Goal: Transaction & Acquisition: Obtain resource

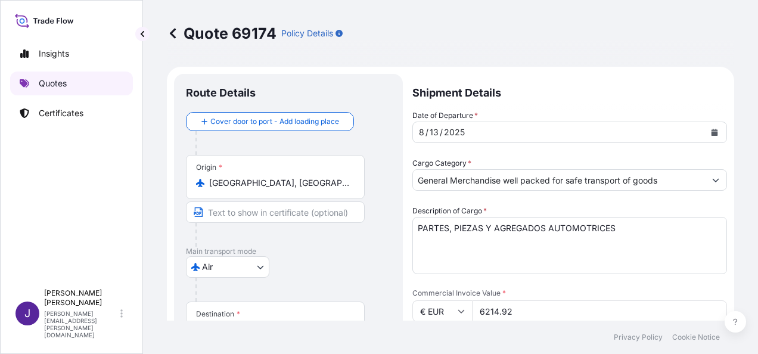
select select "Air"
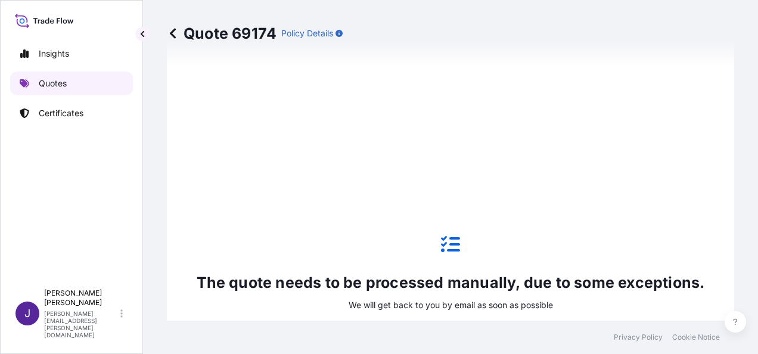
click at [55, 82] on p "Quotes" at bounding box center [53, 83] width 28 height 12
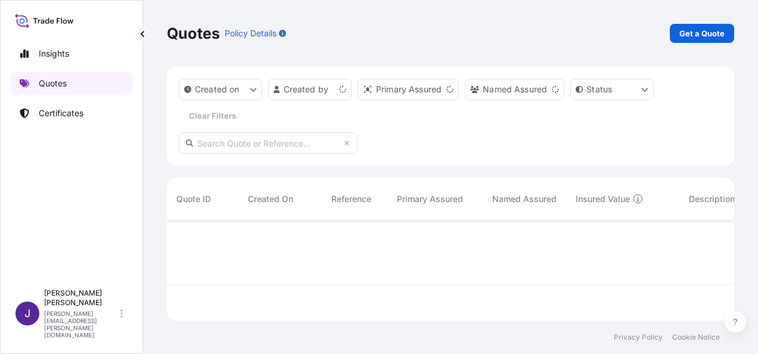
scroll to position [98, 558]
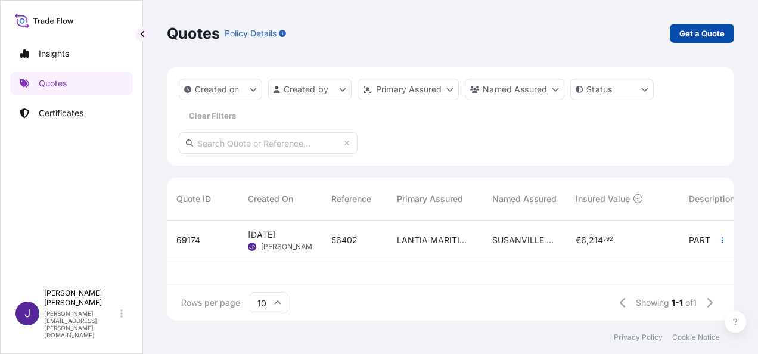
click at [709, 37] on p "Get a Quote" at bounding box center [702, 33] width 45 height 12
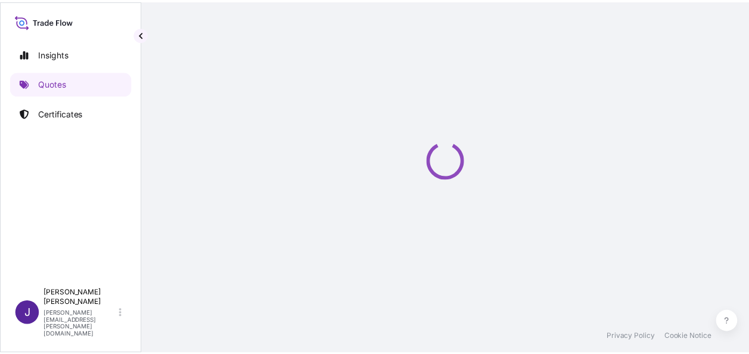
scroll to position [19, 0]
select select "Sea"
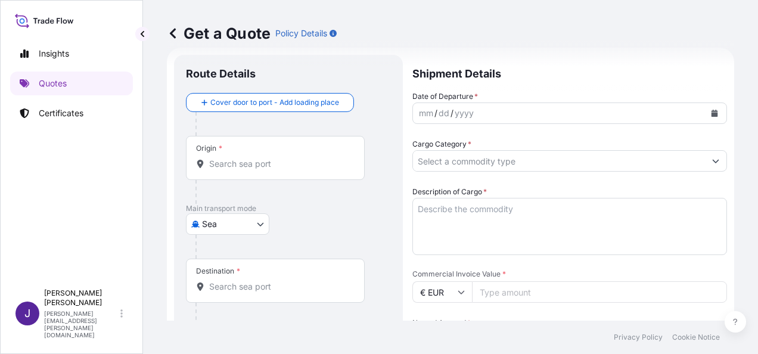
click at [711, 117] on button "Calendar" at bounding box center [714, 113] width 19 height 19
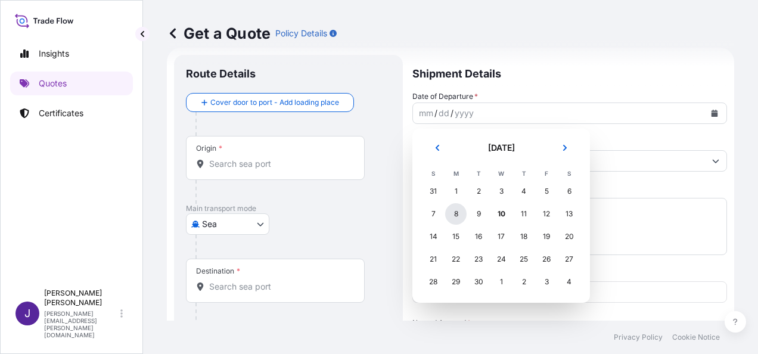
click at [459, 213] on div "8" at bounding box center [455, 213] width 21 height 21
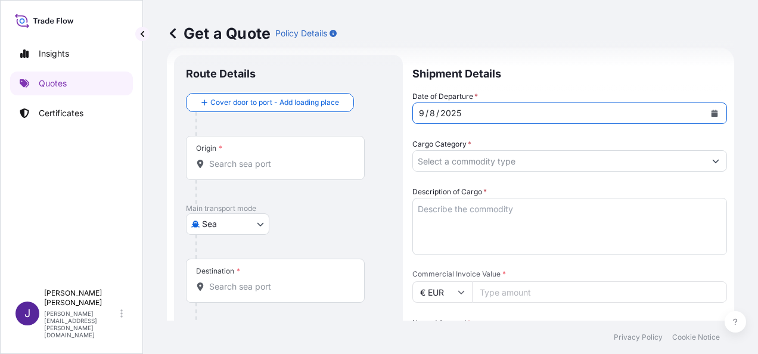
click at [269, 162] on input "Origin *" at bounding box center [279, 164] width 141 height 12
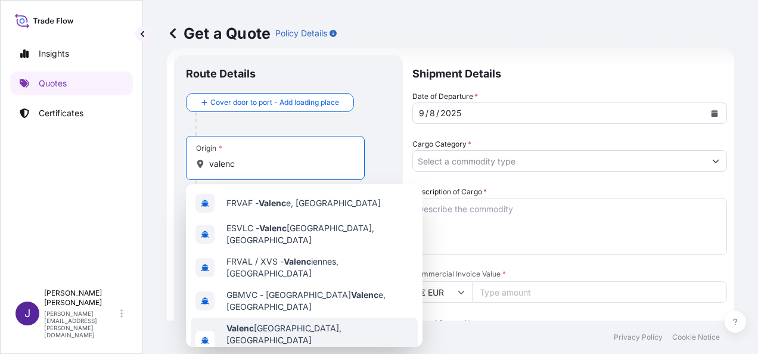
click at [262, 346] on span "Any port in this location" at bounding box center [320, 352] width 187 height 12
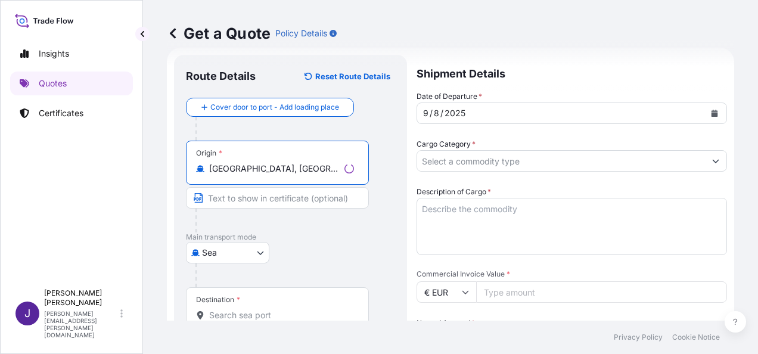
type input "[GEOGRAPHIC_DATA], [GEOGRAPHIC_DATA]"
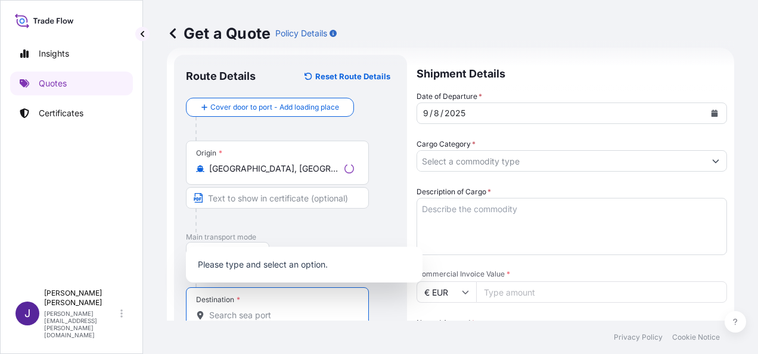
click at [258, 315] on input "Destination *" at bounding box center [281, 315] width 145 height 12
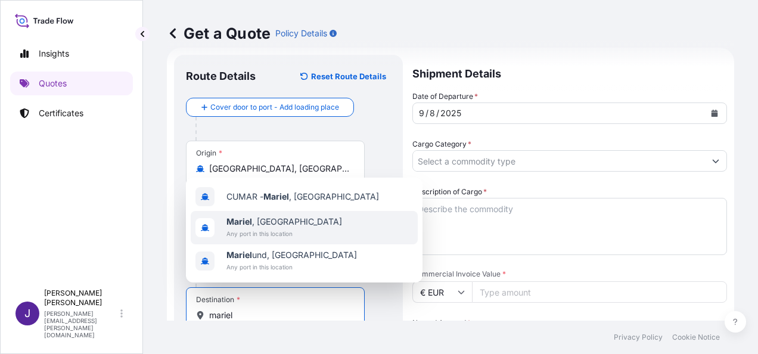
click at [286, 226] on span "Mariel , [GEOGRAPHIC_DATA]" at bounding box center [285, 222] width 116 height 12
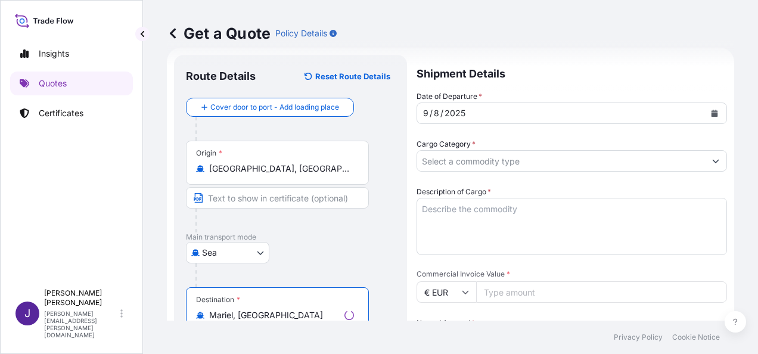
type input "Mariel, [GEOGRAPHIC_DATA]"
click at [534, 161] on input "Cargo Category *" at bounding box center [561, 160] width 288 height 21
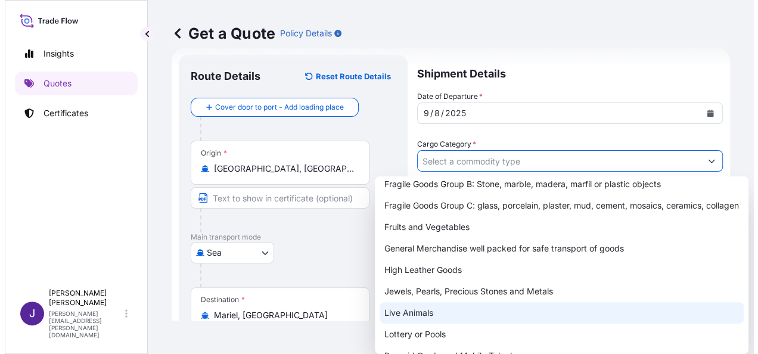
scroll to position [148, 0]
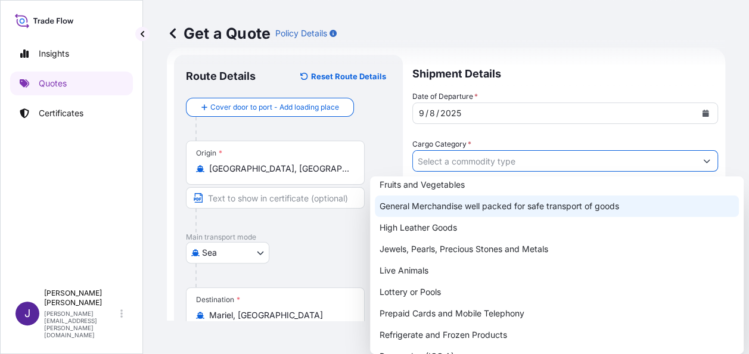
click at [449, 204] on div "General Merchandise well packed for safe transport of goods" at bounding box center [557, 206] width 364 height 21
type input "General Merchandise well packed for safe transport of goods"
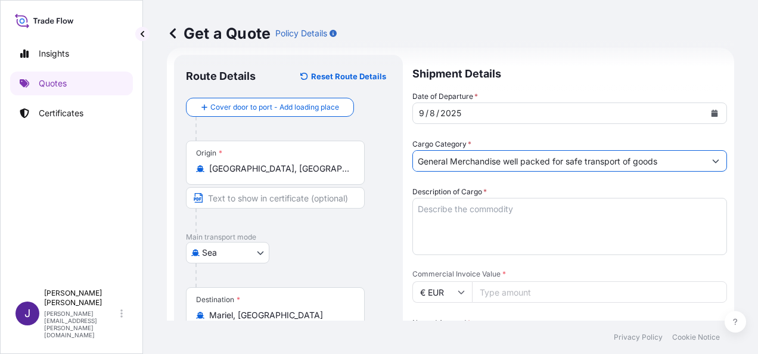
click at [593, 209] on textarea "Description of Cargo *" at bounding box center [570, 226] width 315 height 57
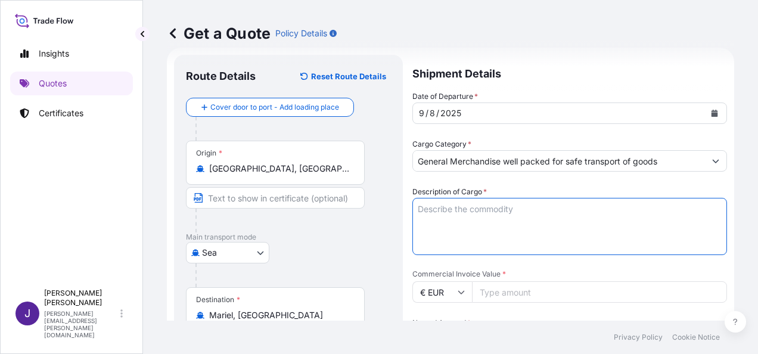
click at [526, 207] on textarea "Description of Cargo *" at bounding box center [570, 226] width 315 height 57
paste textarea "PANELES FONOABSORBENTES Y ACCESORIOS"
type textarea "PANELES FONOABSORBENTES Y ACCESORIOS"
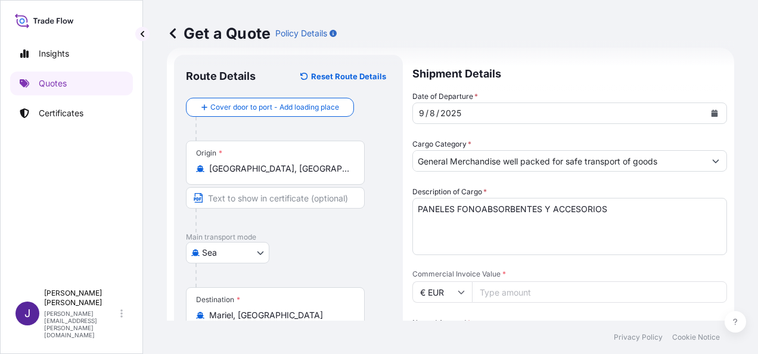
click at [545, 289] on input "Commercial Invoice Value *" at bounding box center [599, 291] width 255 height 21
type input "14056.64"
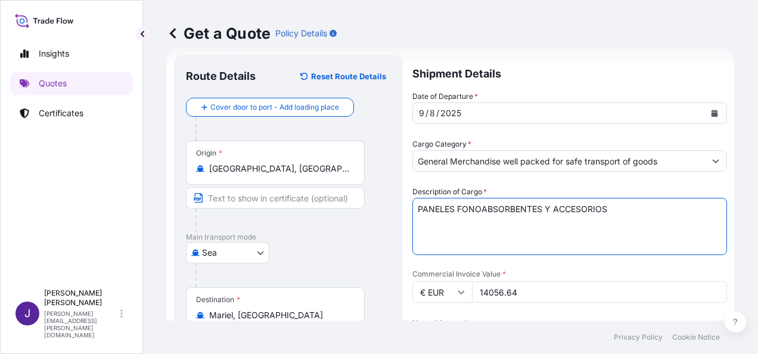
click at [421, 224] on textarea "PANELES FONOABSORBENTES Y ACCESORIOS" at bounding box center [570, 226] width 315 height 57
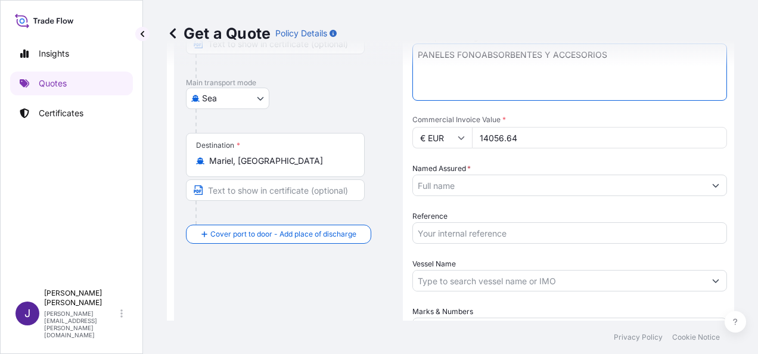
scroll to position [198, 0]
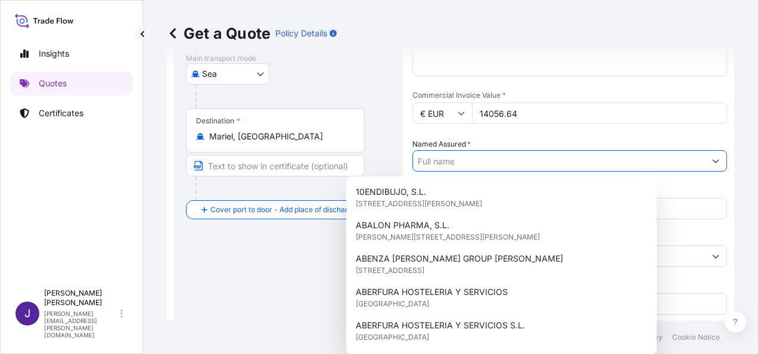
click at [468, 159] on input "Named Assured *" at bounding box center [559, 160] width 292 height 21
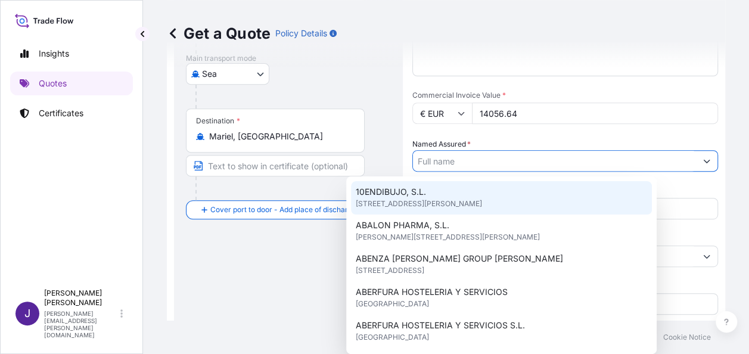
click at [482, 159] on input "Named Assured *" at bounding box center [554, 160] width 283 height 21
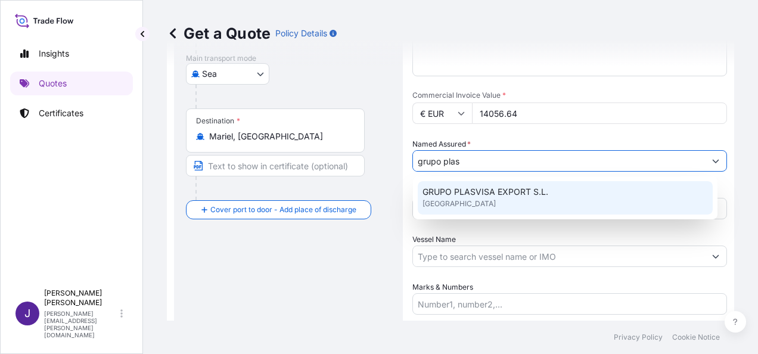
click at [486, 201] on div "GRUPO PLASVISA EXPORT S.L. [GEOGRAPHIC_DATA]" at bounding box center [565, 197] width 295 height 33
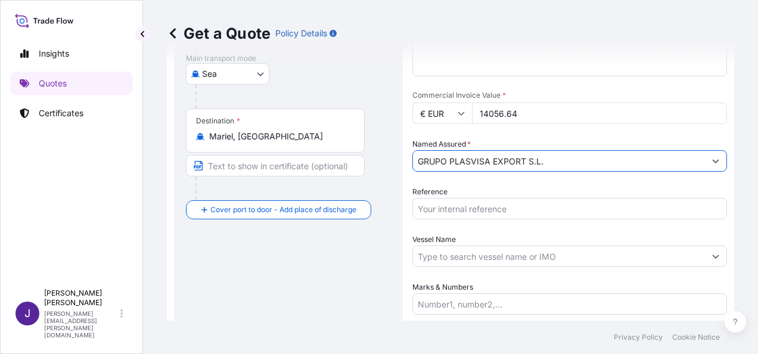
type input "GRUPO PLASVISA EXPORT S.L."
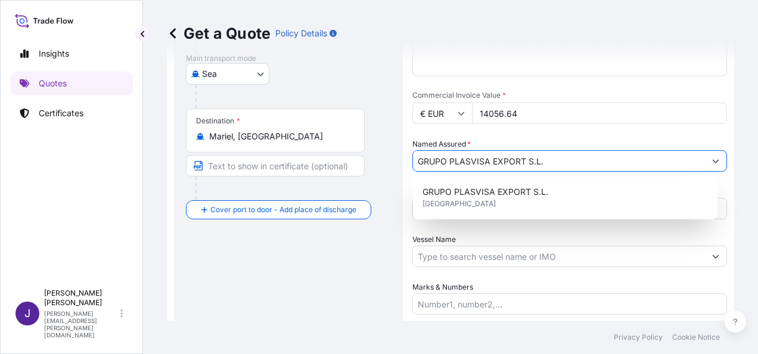
click at [489, 228] on div "Date of Departure * [DATE] Cargo Category * General Merchandise well packed for…" at bounding box center [570, 113] width 315 height 403
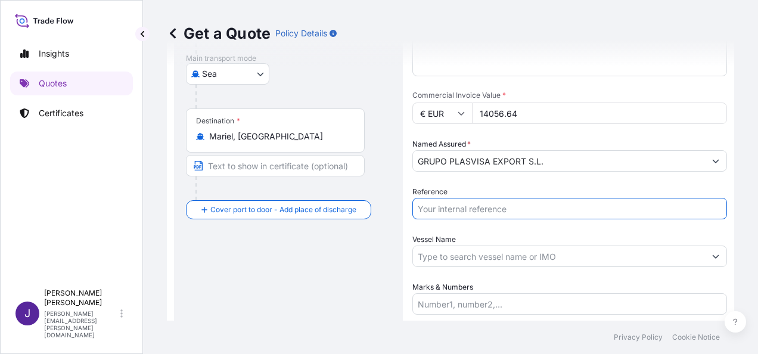
click at [471, 211] on input "Reference" at bounding box center [570, 208] width 315 height 21
type input "55324"
click at [300, 290] on div "Route Details Reset Route Details Cover door to port - Add loading place Place …" at bounding box center [288, 140] width 205 height 504
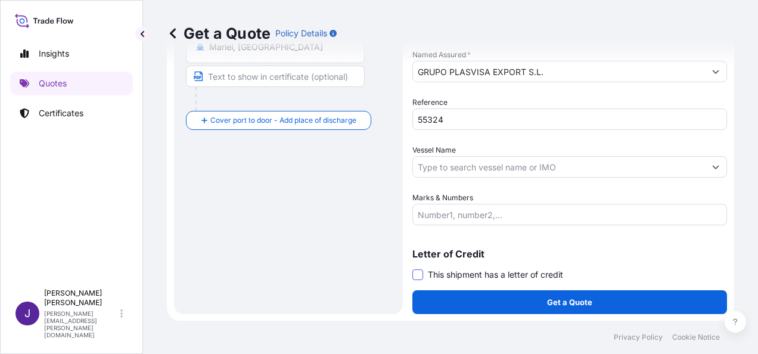
click at [418, 274] on span at bounding box center [418, 274] width 11 height 11
click at [413, 268] on input "This shipment has a letter of credit" at bounding box center [413, 268] width 0 height 0
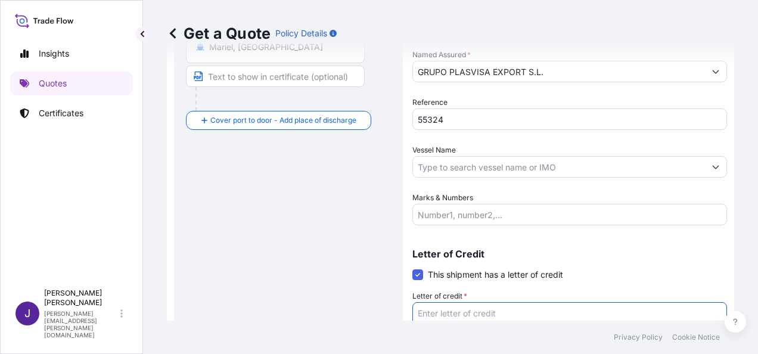
click at [454, 315] on textarea "Letter of credit *" at bounding box center [570, 330] width 315 height 57
paste textarea "LCL CONTAINER RFSU5005595 – ES054806 1 PACK – 200 LGS – 7,244 CBM"
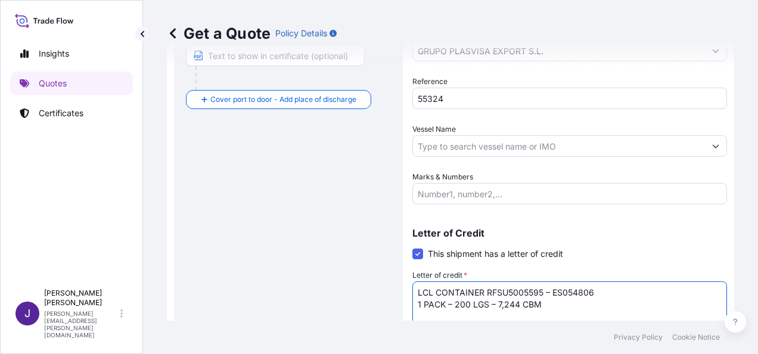
type textarea "LCL CONTAINER RFSU5005595 – ES054806 1 PACK – 200 LGS – 7,244 CBM"
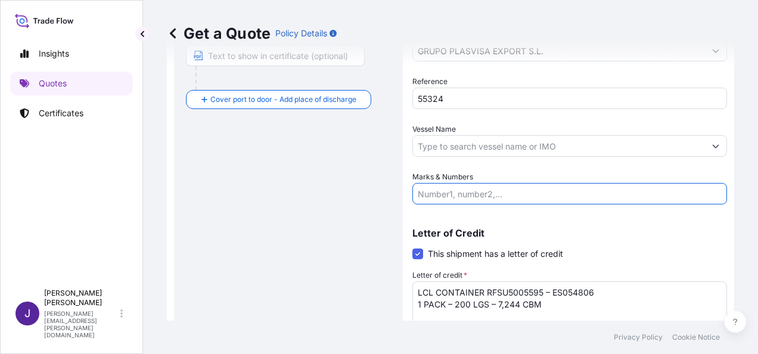
click at [495, 195] on input "Marks & Numbers" at bounding box center [570, 193] width 315 height 21
paste input "LCL CONTAINER RFSU5005595 – ES054806 1 PACK – 200 LGS – 7,244 CBM"
type input "LCL CONTAINER RFSU5005595 – ES054806 1 PACK – 200 LGS – 7,244 CBM"
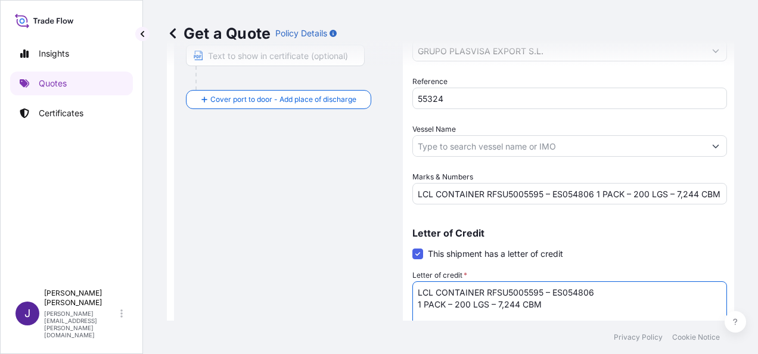
drag, startPoint x: 548, startPoint y: 310, endPoint x: 393, endPoint y: 296, distance: 155.1
click at [394, 296] on form "Route Details Reset Route Details Cover door to port - Add loading place Place …" at bounding box center [451, 75] width 568 height 633
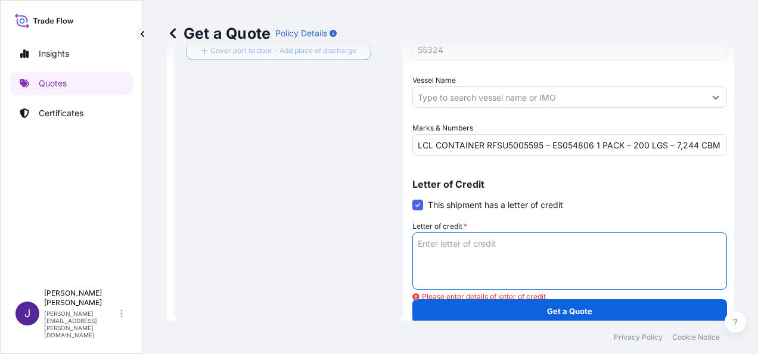
scroll to position [366, 0]
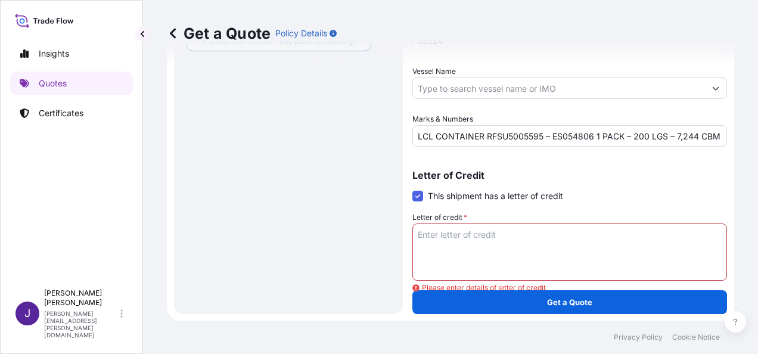
drag, startPoint x: 418, startPoint y: 199, endPoint x: 441, endPoint y: 203, distance: 23.0
click at [417, 199] on span at bounding box center [418, 196] width 11 height 11
click at [413, 190] on input "This shipment has a letter of credit" at bounding box center [413, 190] width 0 height 0
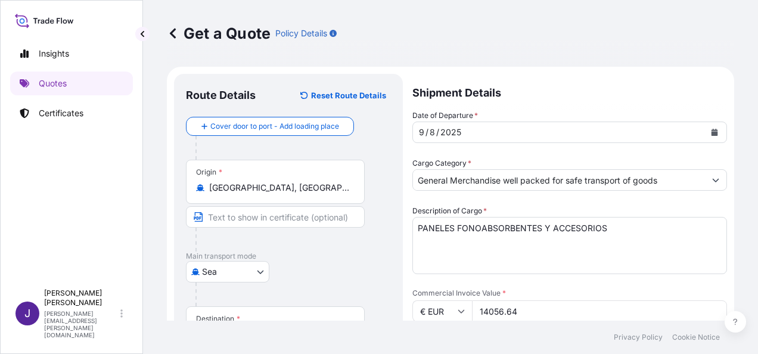
scroll to position [287, 0]
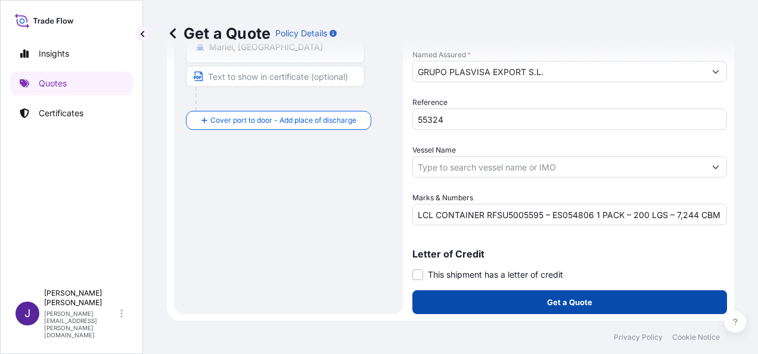
click at [581, 299] on p "Get a Quote" at bounding box center [569, 302] width 45 height 12
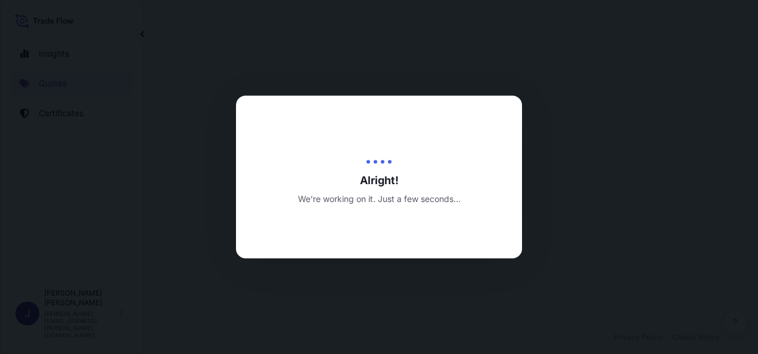
select select "Sea"
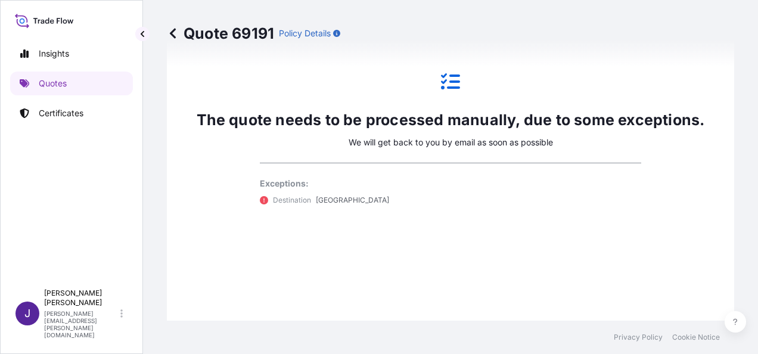
scroll to position [1053, 0]
